Goal: Transaction & Acquisition: Purchase product/service

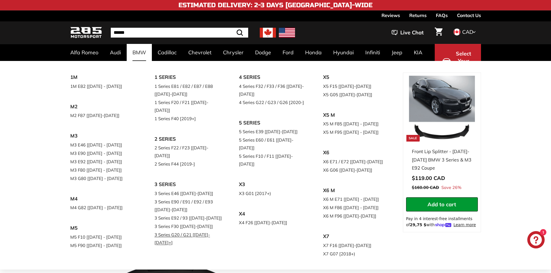
click at [187, 231] on link "3 Series G20 / G21 [[DATE]-[DATE]+]" at bounding box center [188, 239] width 68 height 16
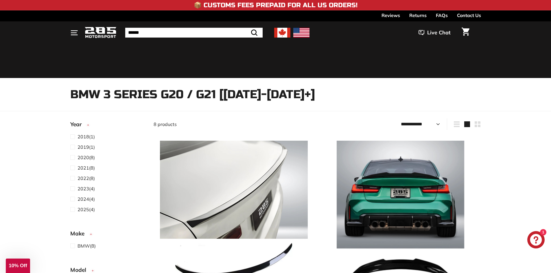
select select "**********"
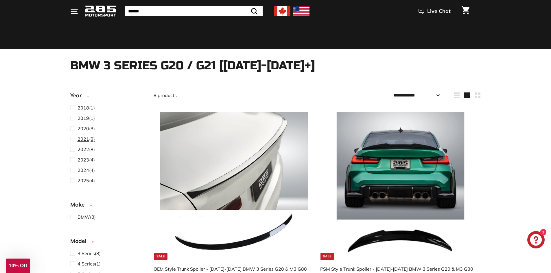
click at [86, 142] on span "2021 (8)" at bounding box center [85, 139] width 17 height 7
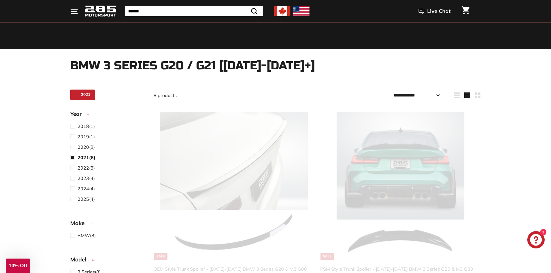
scroll to position [15, 0]
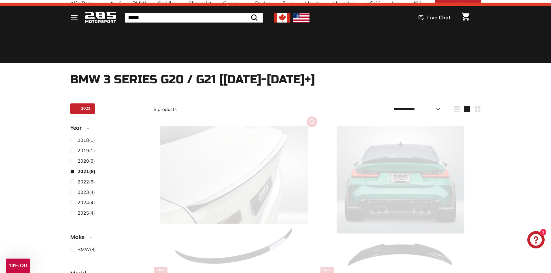
select select "**********"
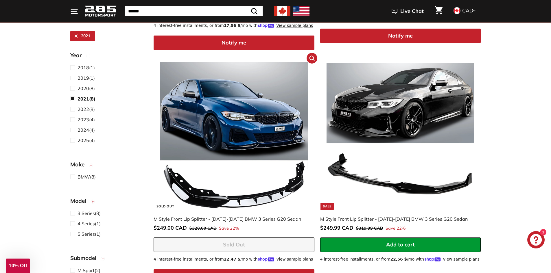
scroll to position [535, 0]
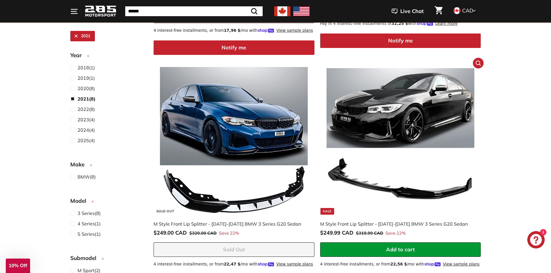
drag, startPoint x: 380, startPoint y: 118, endPoint x: 381, endPoint y: 121, distance: 3.4
click at [381, 119] on img at bounding box center [400, 141] width 148 height 148
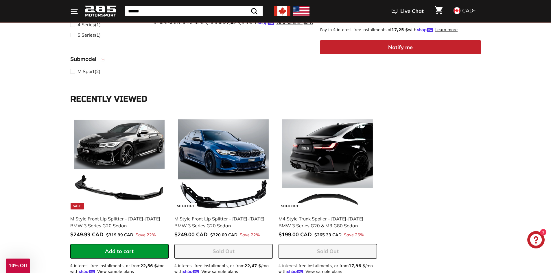
scroll to position [991, 0]
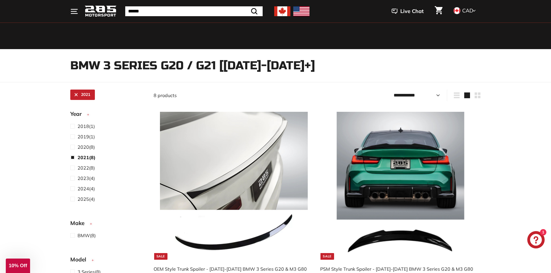
select select "**********"
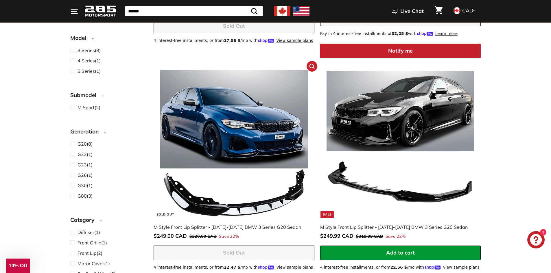
scroll to position [535, 0]
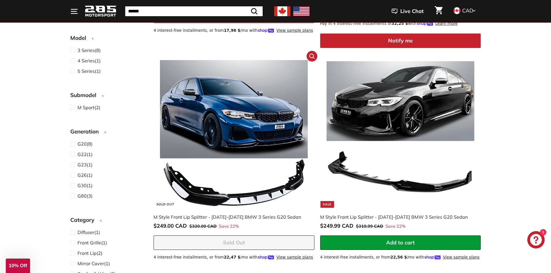
click at [281, 147] on img at bounding box center [234, 134] width 148 height 148
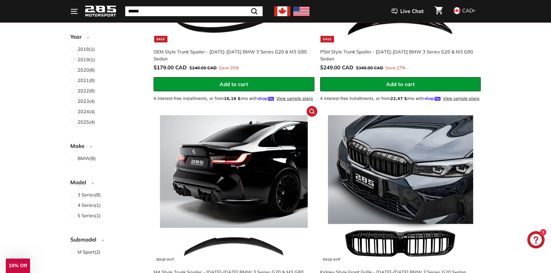
scroll to position [160, 0]
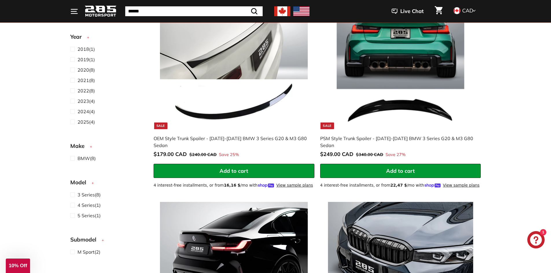
click at [80, 12] on button ". . . Site navigation" at bounding box center [74, 11] width 15 height 17
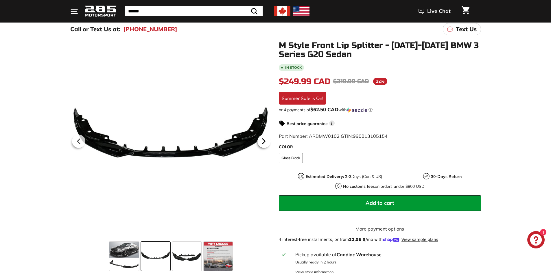
scroll to position [58, 0]
click at [267, 140] on icon at bounding box center [263, 141] width 13 height 13
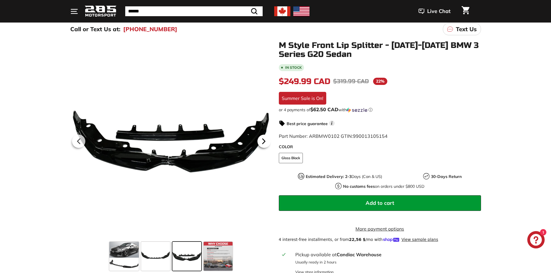
scroll to position [0, 0]
click at [267, 140] on icon at bounding box center [263, 141] width 13 height 13
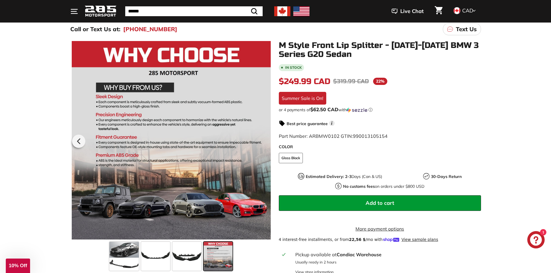
click at [267, 140] on div at bounding box center [171, 140] width 202 height 199
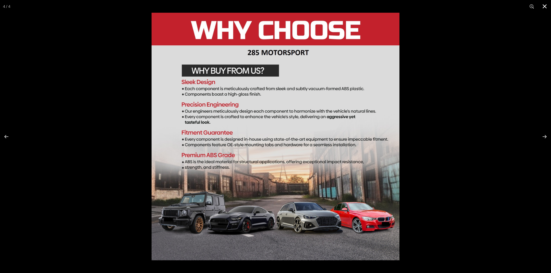
click at [545, 5] on button at bounding box center [544, 6] width 13 height 13
